Goal: Task Accomplishment & Management: Use online tool/utility

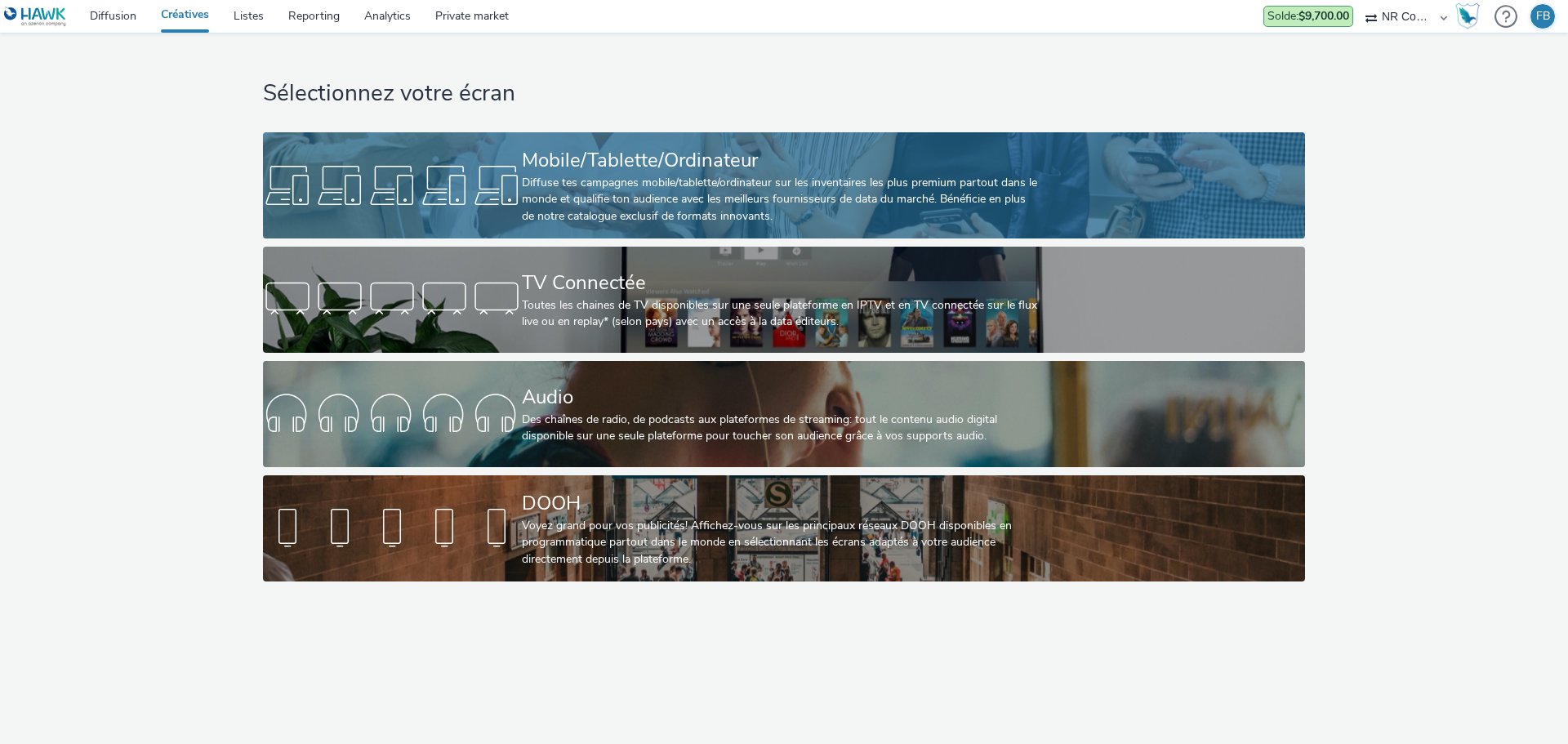
click at [423, 160] on div at bounding box center [393, 186] width 259 height 52
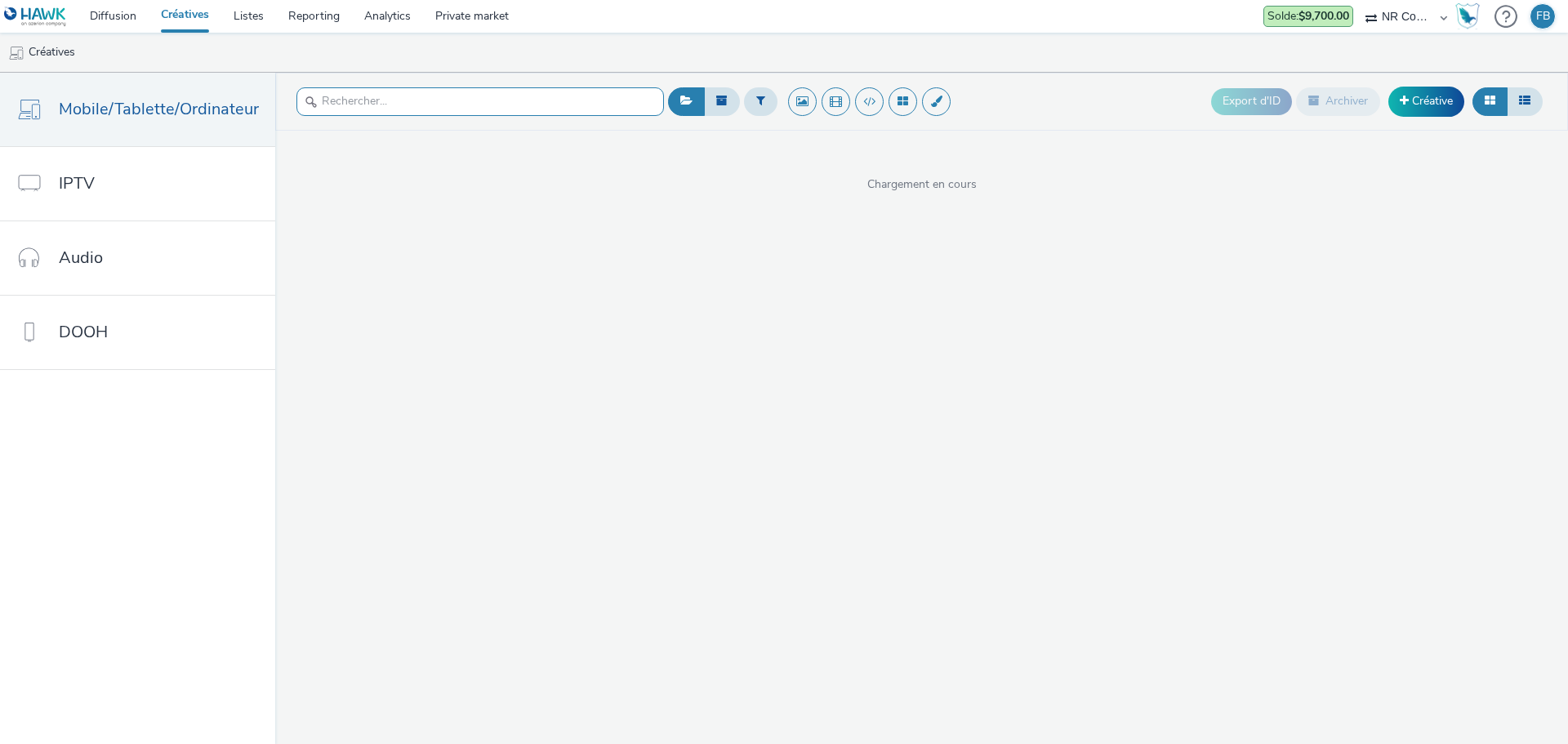
click at [453, 110] on input "text" at bounding box center [480, 102] width 367 height 29
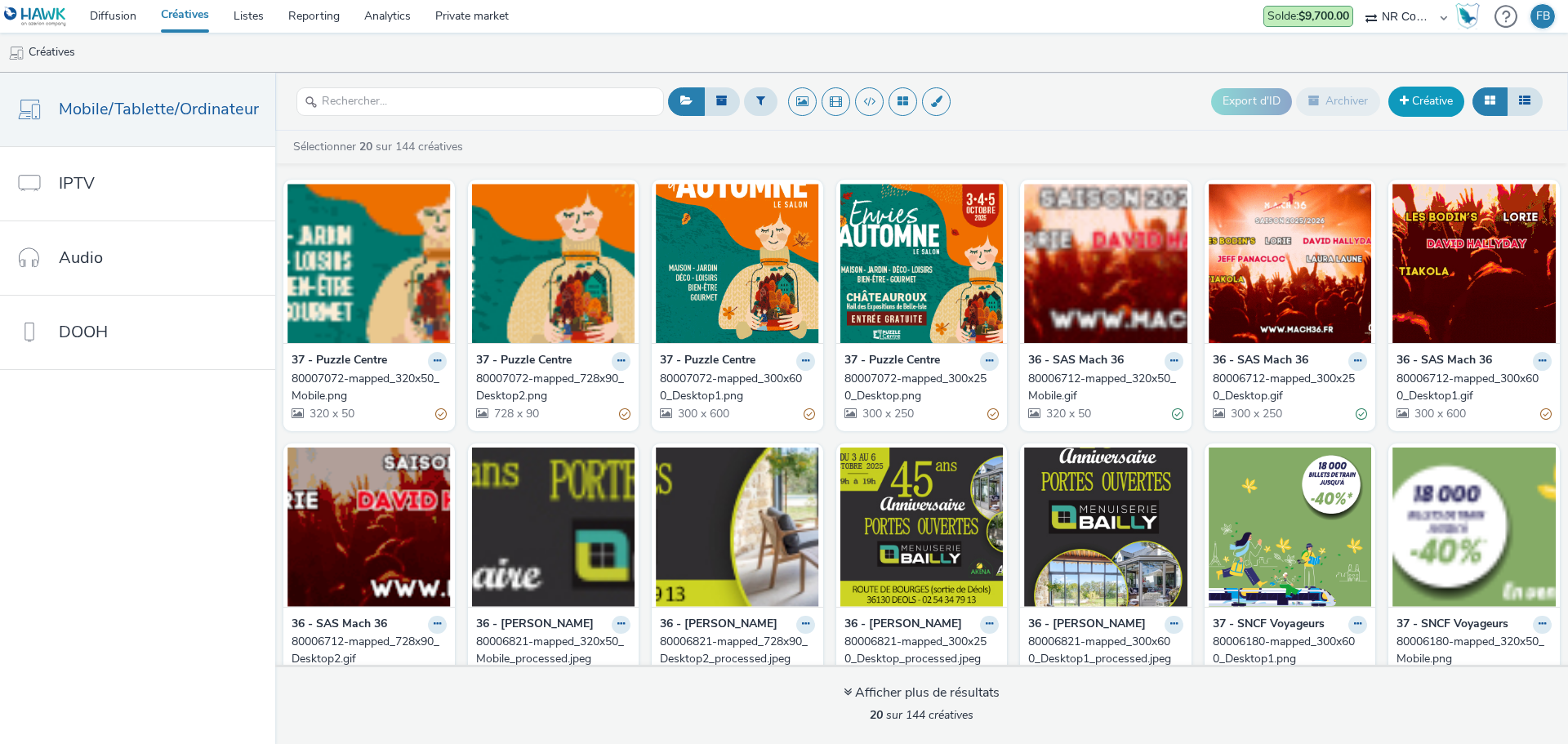
click at [1402, 102] on span at bounding box center [1404, 100] width 9 height 12
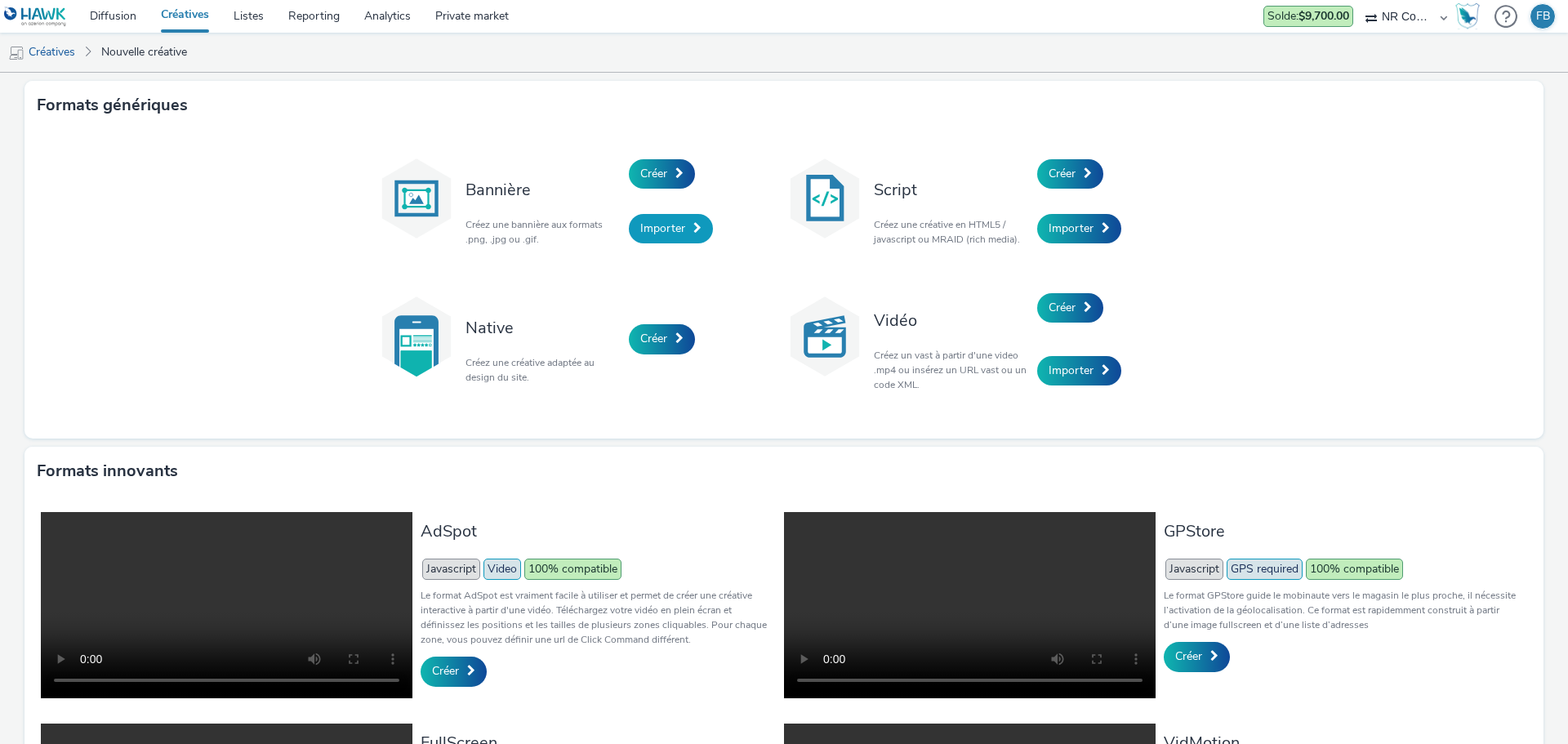
click at [650, 234] on span "Importer" at bounding box center [663, 228] width 45 height 15
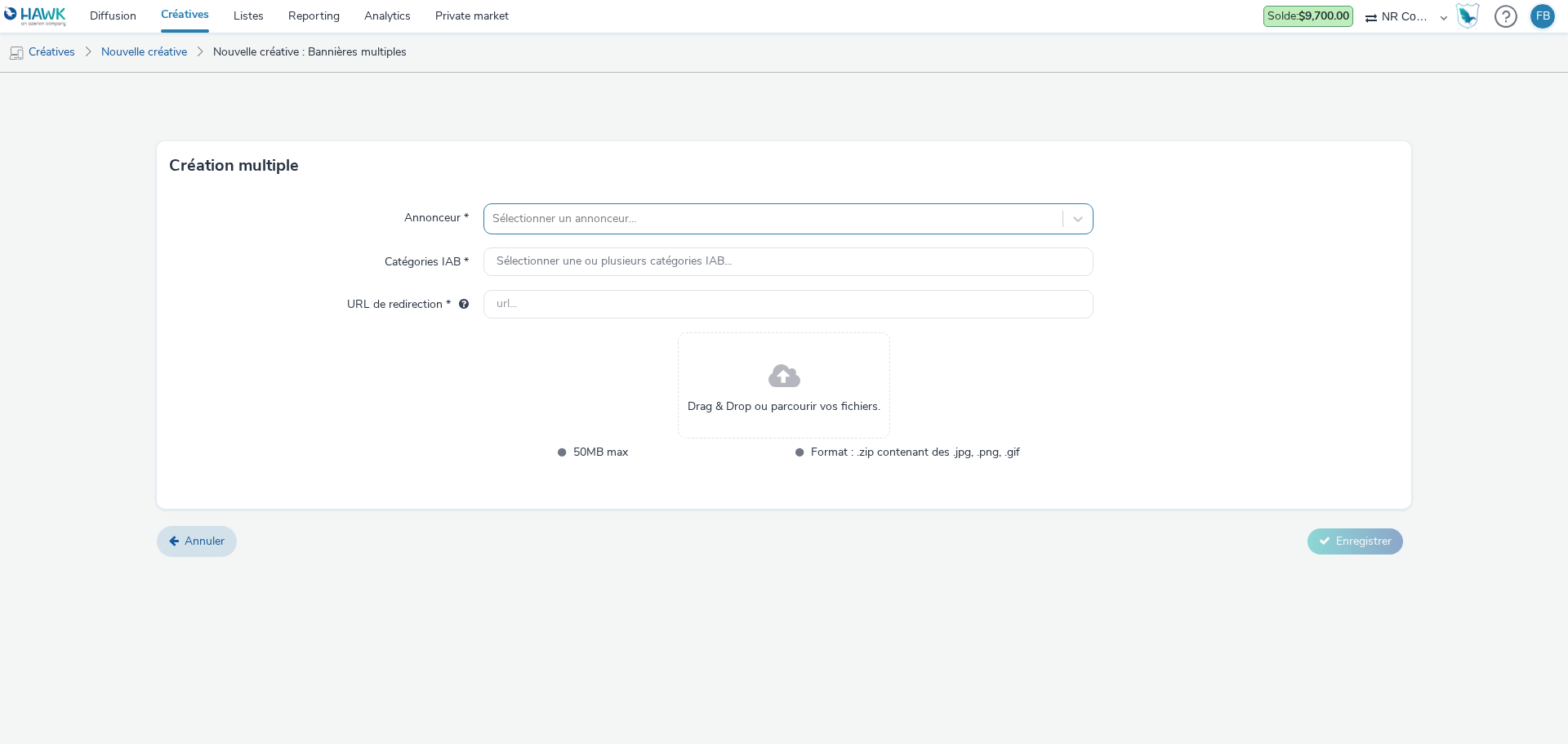
click at [600, 214] on div at bounding box center [773, 219] width 562 height 20
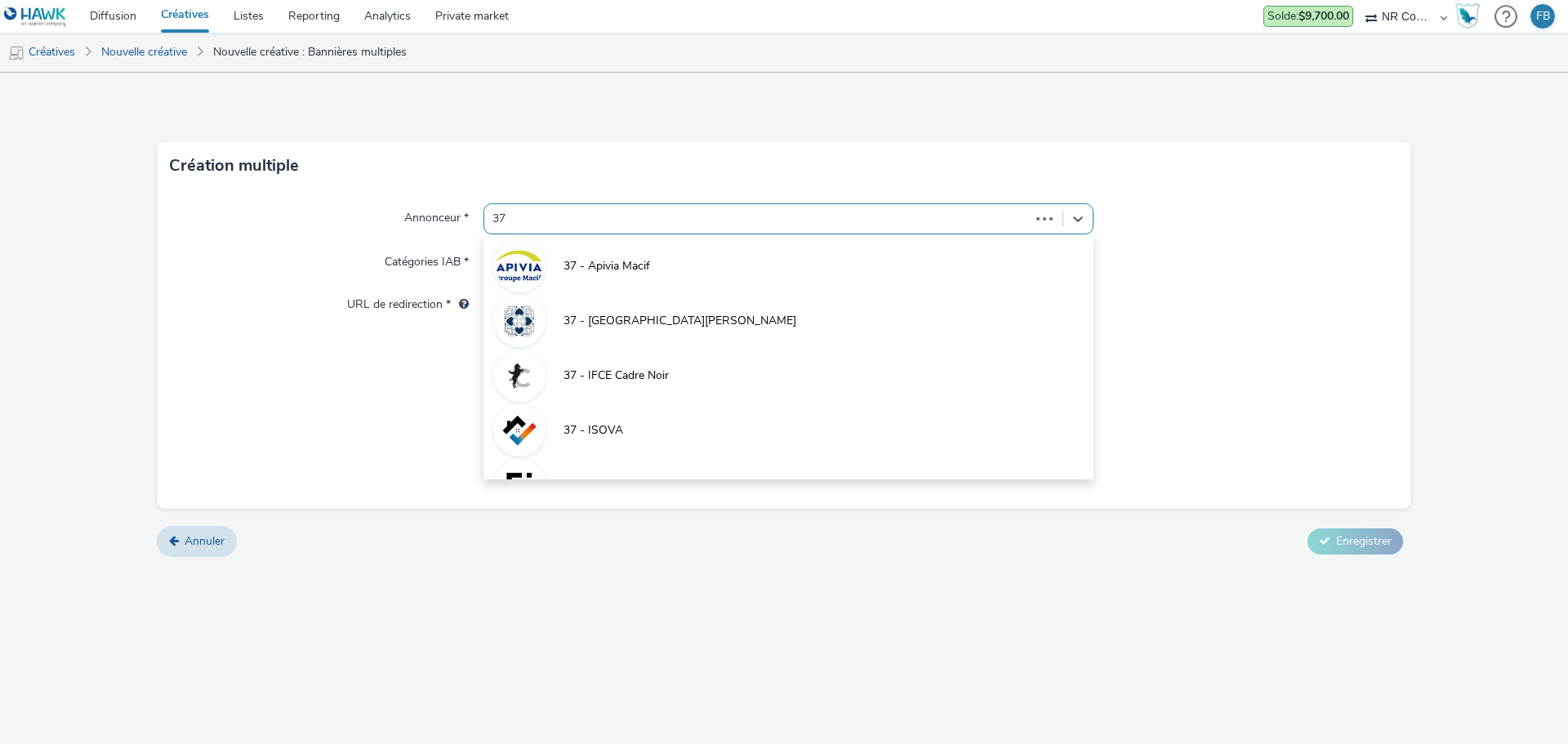
type input "3"
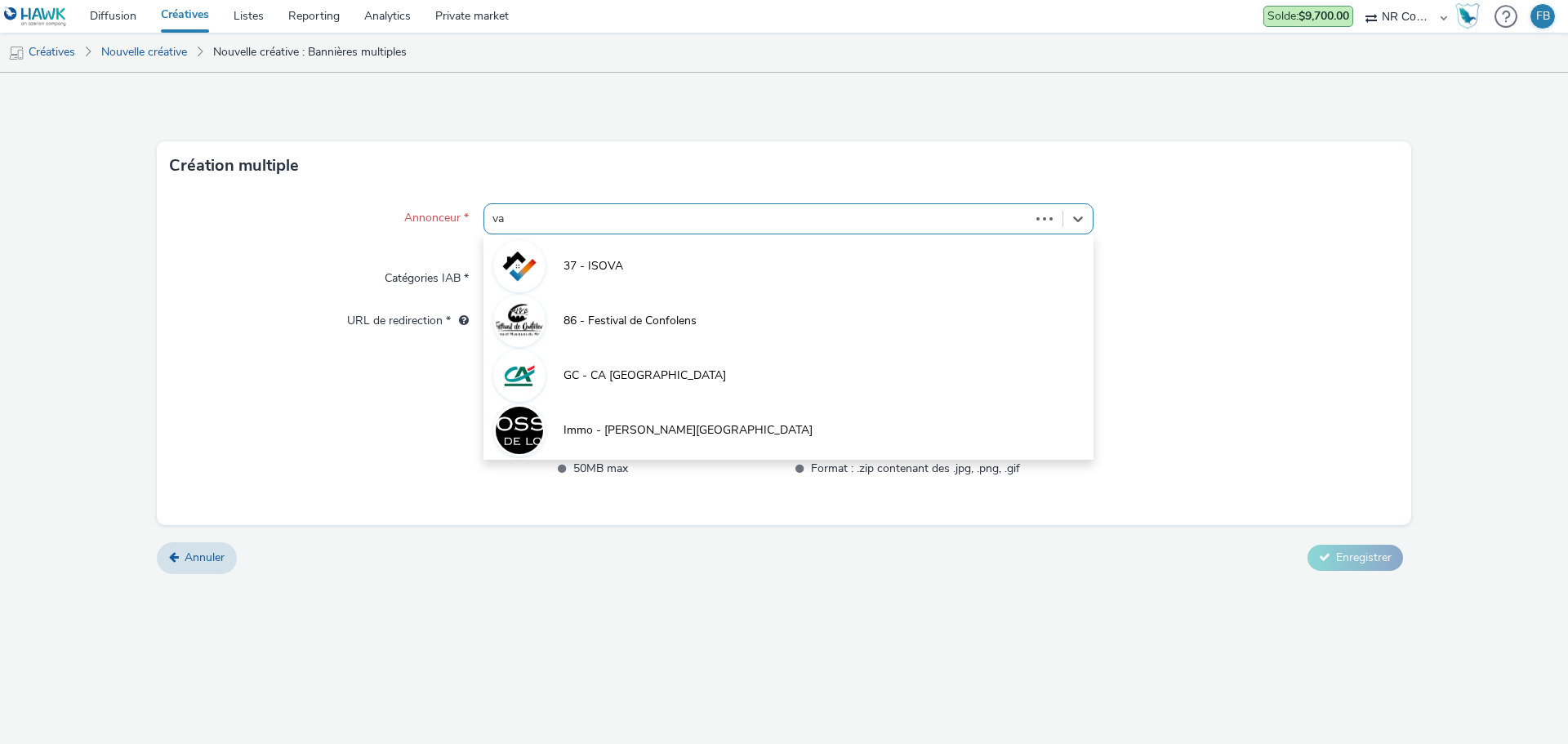
type input "val"
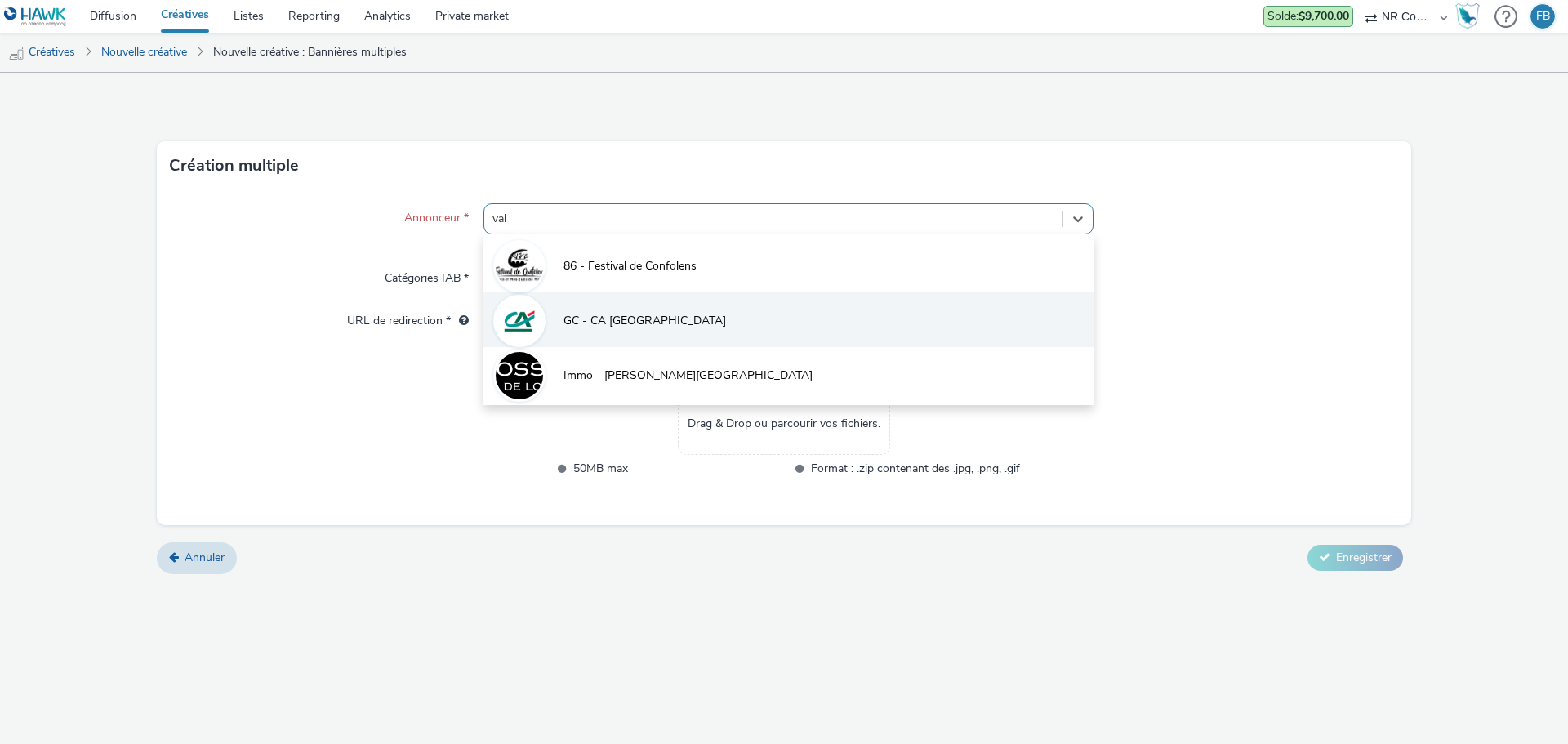
click at [613, 306] on li "GC - CA [GEOGRAPHIC_DATA]" at bounding box center [788, 320] width 610 height 54
type input "[URL][DOMAIN_NAME]"
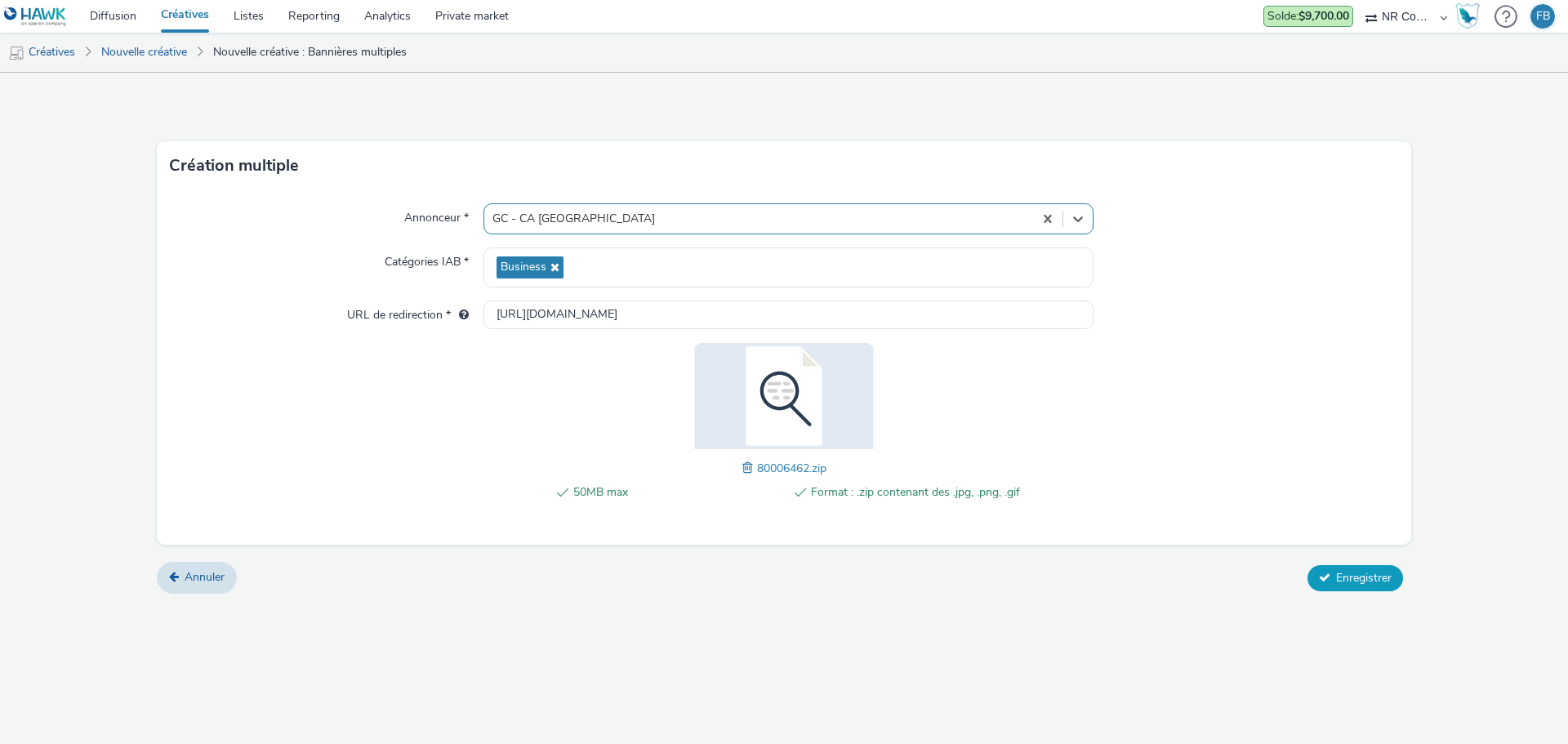
click at [1348, 574] on span "Enregistrer" at bounding box center [1363, 577] width 55 height 15
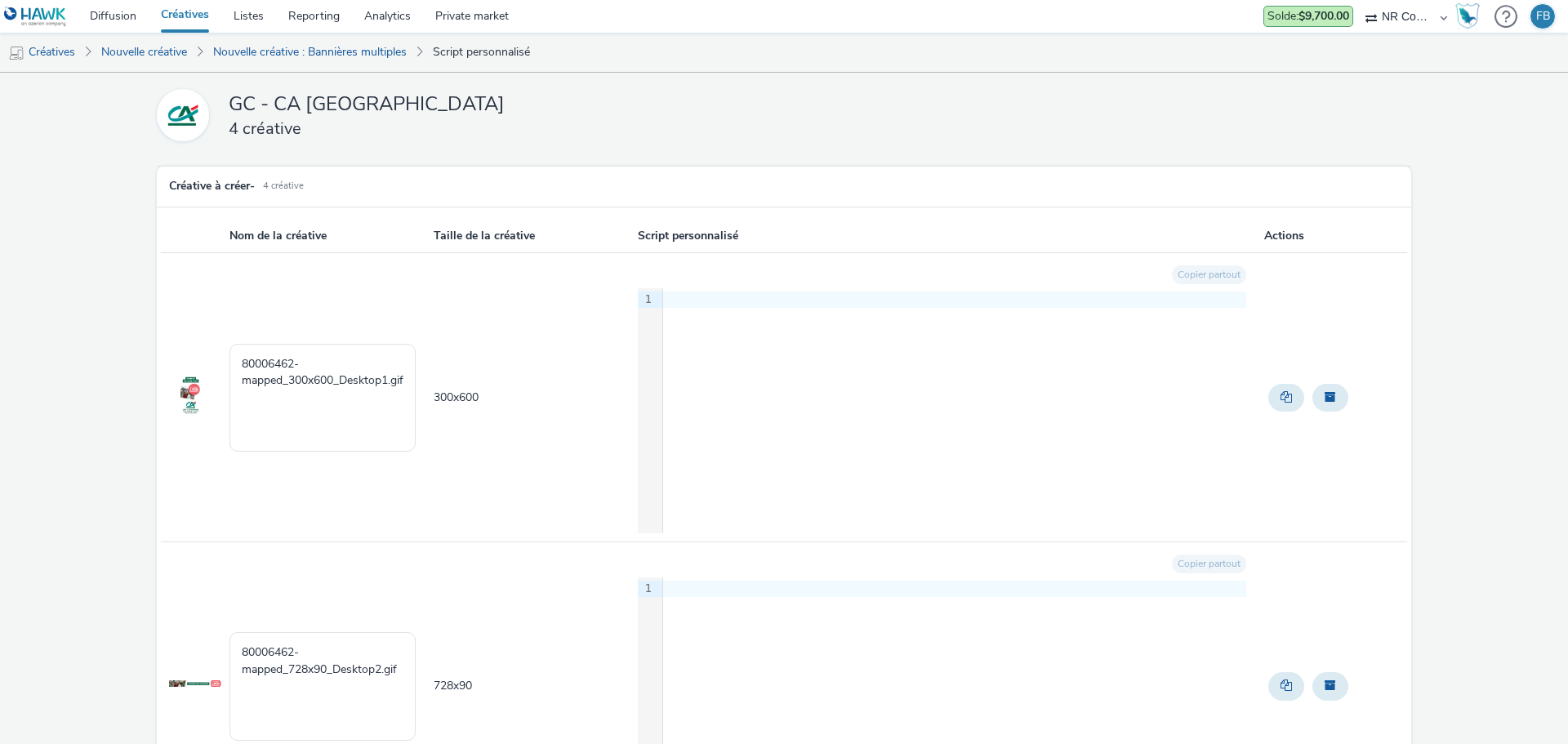
scroll to position [742, 0]
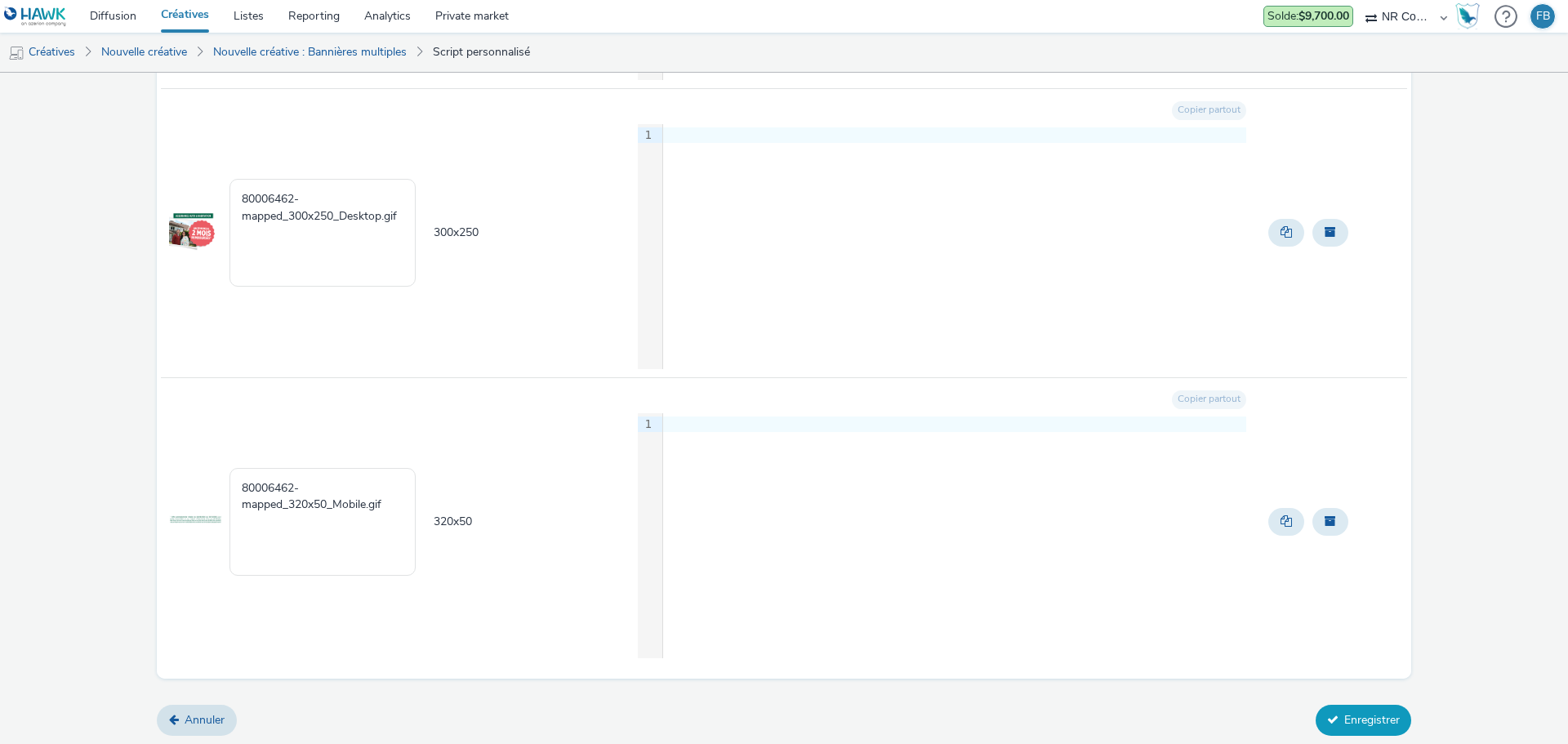
click at [1327, 716] on icon at bounding box center [1333, 720] width 12 height 12
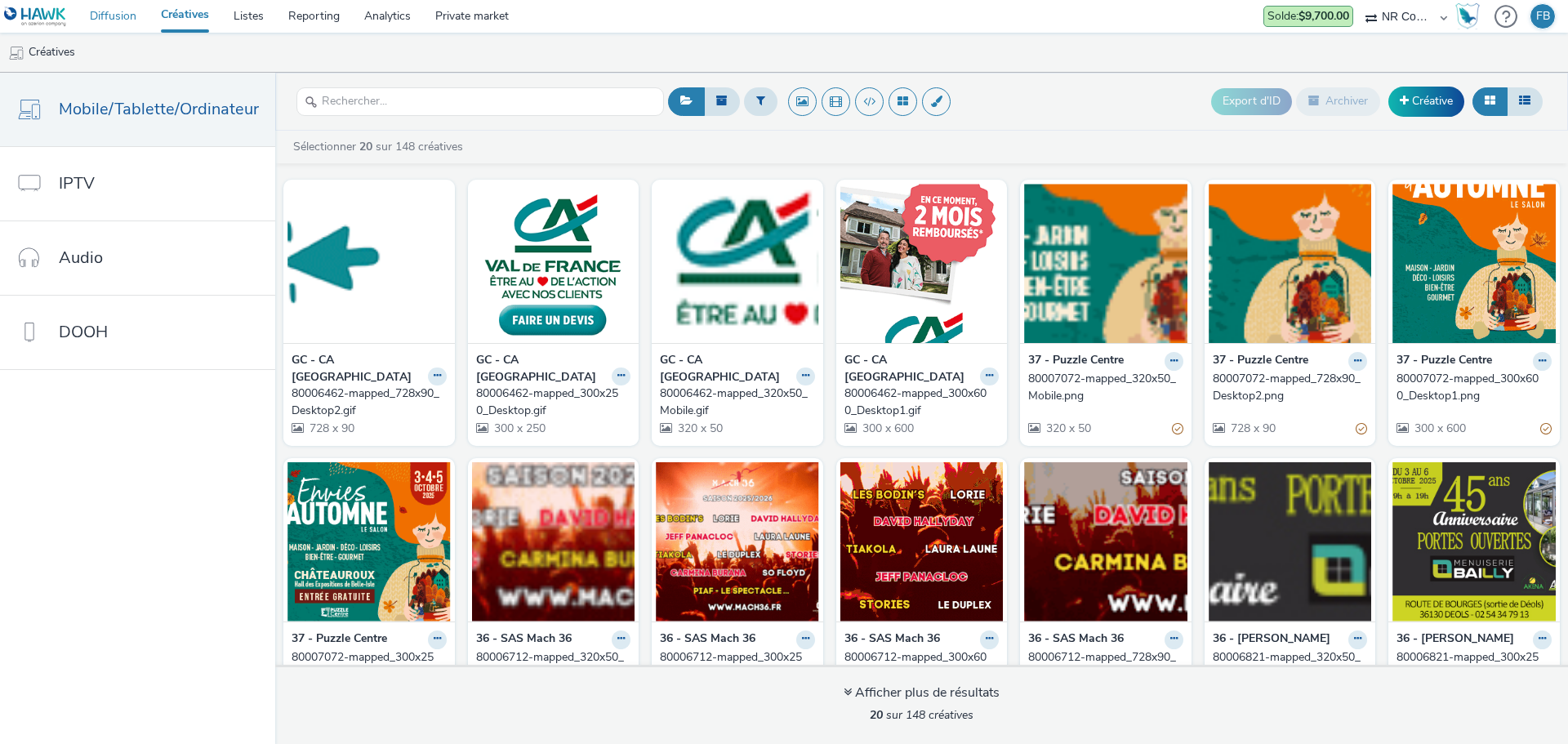
click at [120, 18] on link "Diffusion" at bounding box center [113, 16] width 71 height 33
